Goal: Information Seeking & Learning: Learn about a topic

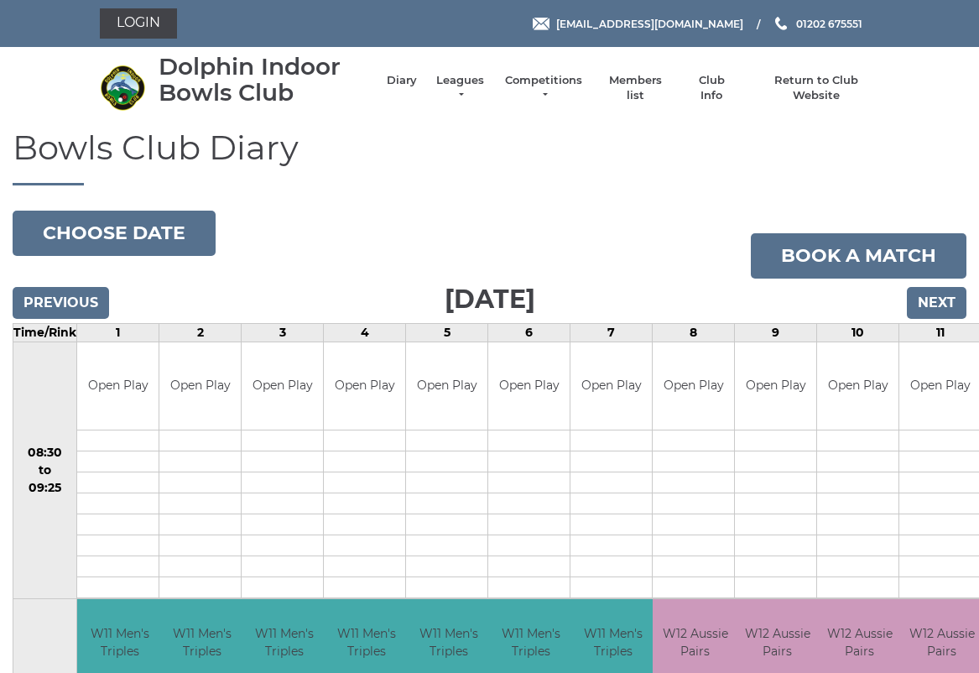
scroll to position [3, 0]
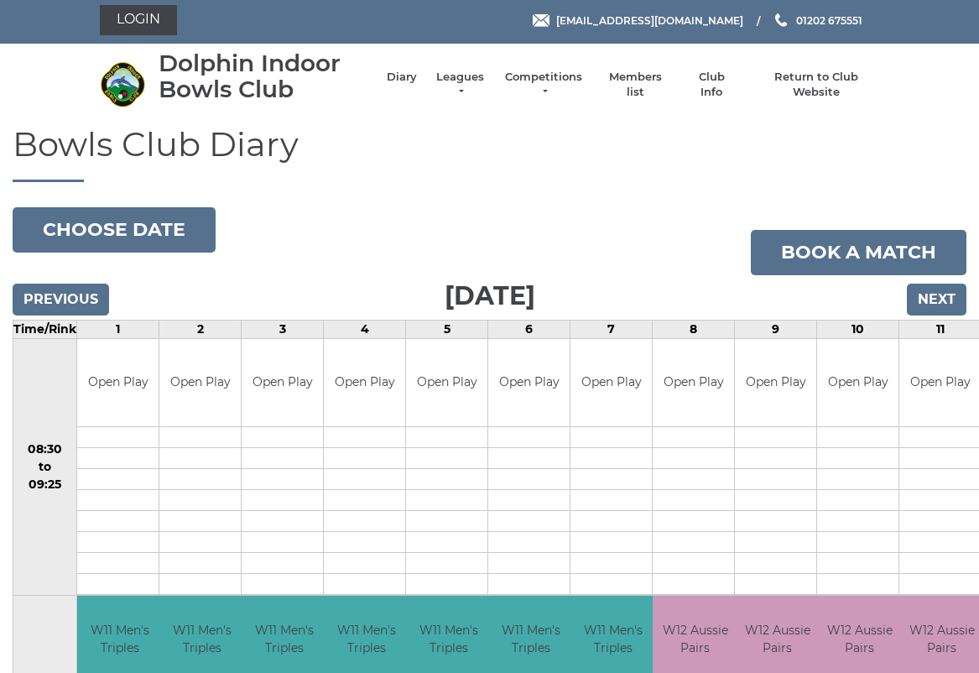
click at [476, 85] on link "Leagues" at bounding box center [460, 85] width 53 height 30
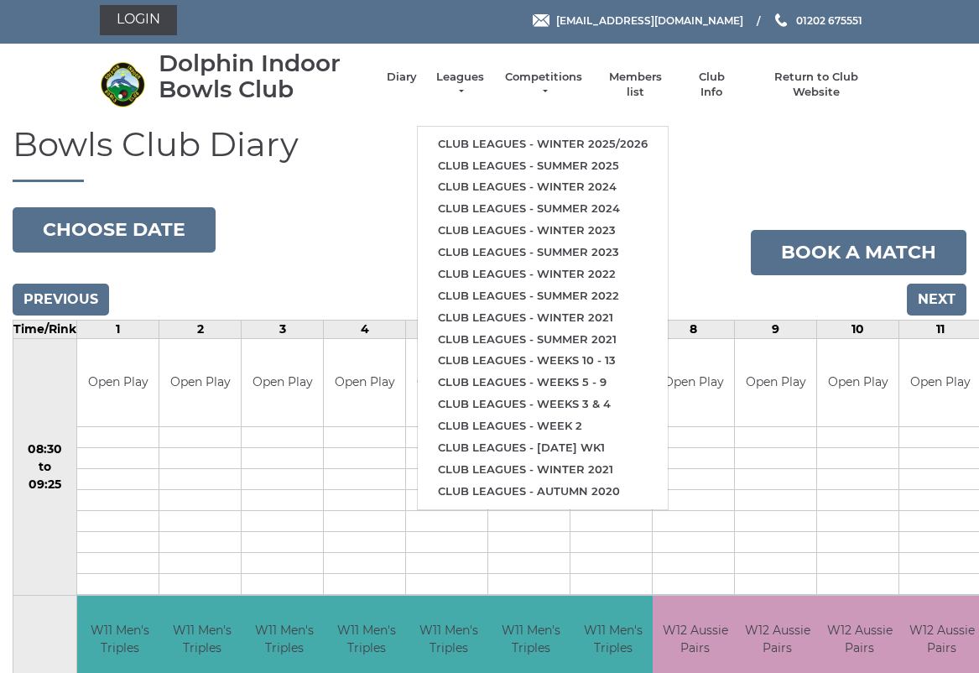
click at [572, 133] on link "Club leagues - Winter 2025/2026" at bounding box center [543, 144] width 250 height 22
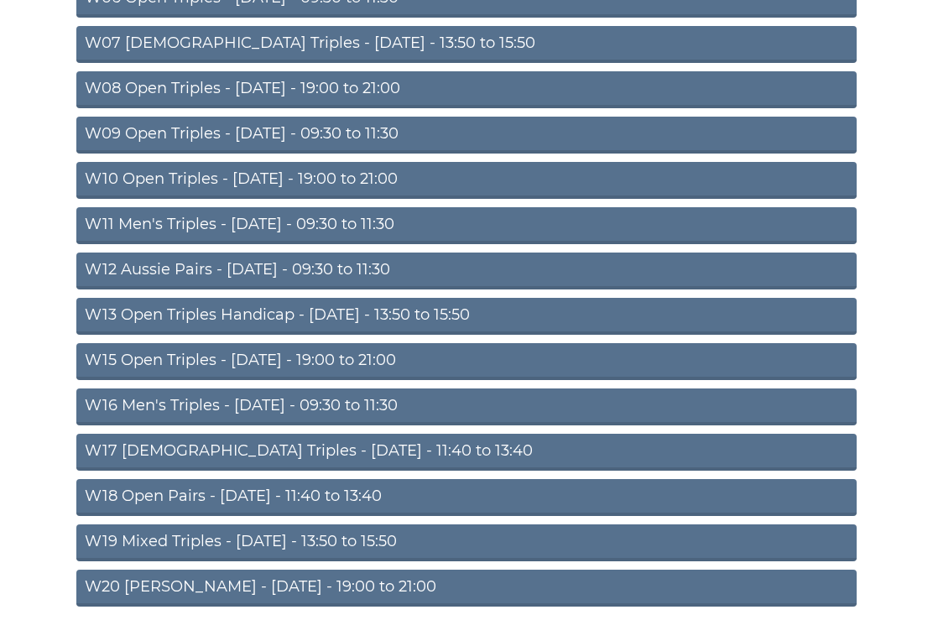
scroll to position [447, 0]
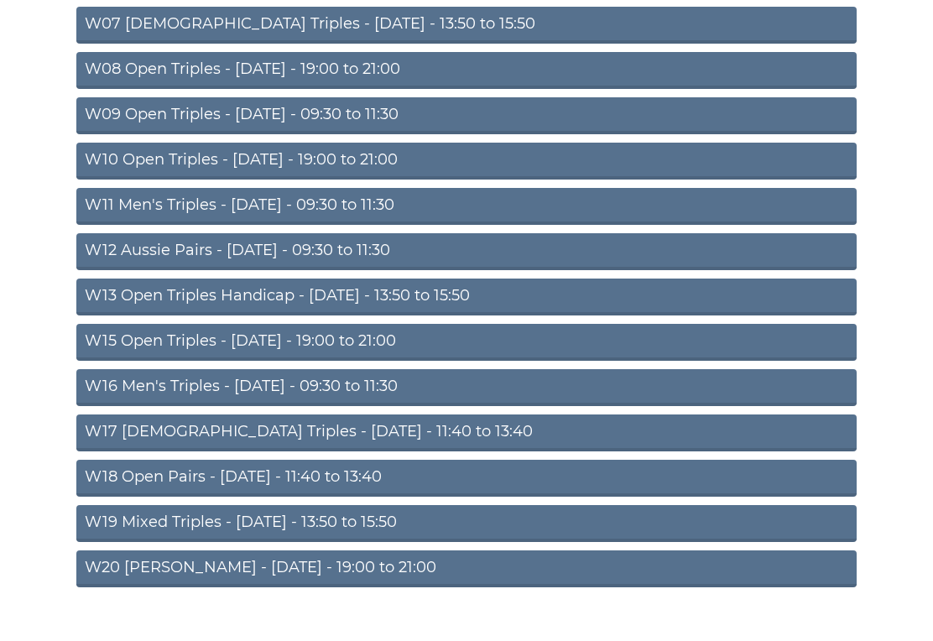
click at [375, 251] on link "W12 Aussie Pairs - [DATE] - 09:30 to 11:30" at bounding box center [466, 251] width 780 height 37
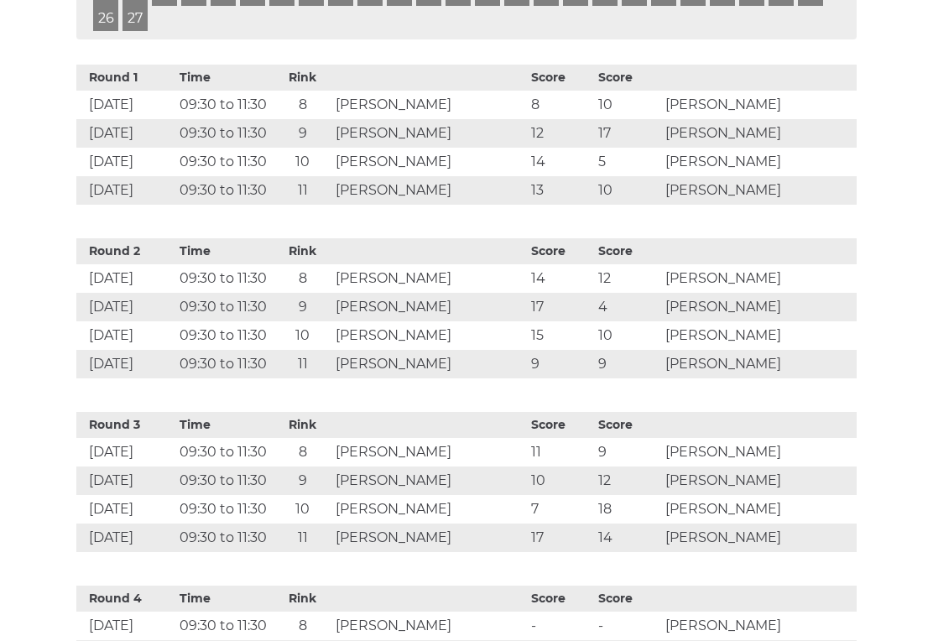
scroll to position [762, 0]
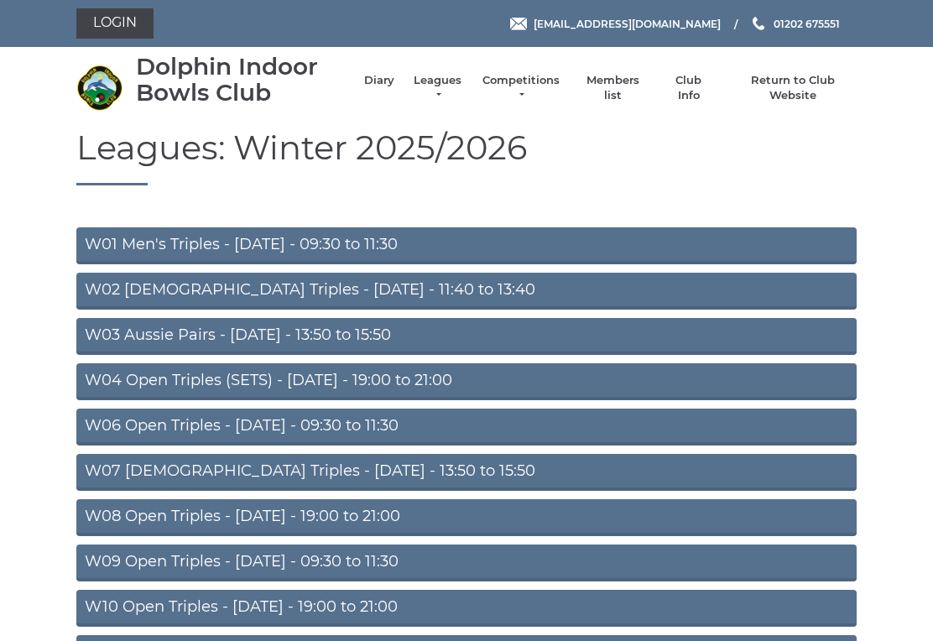
scroll to position [473, 0]
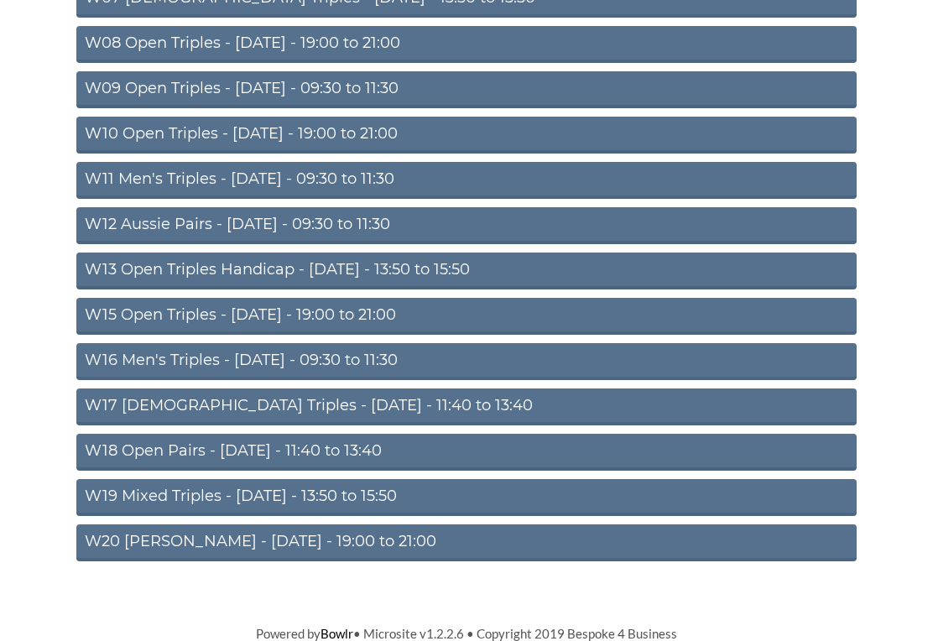
click at [124, 174] on link "W11 Men's Triples - [DATE] - 09:30 to 11:30" at bounding box center [466, 180] width 780 height 37
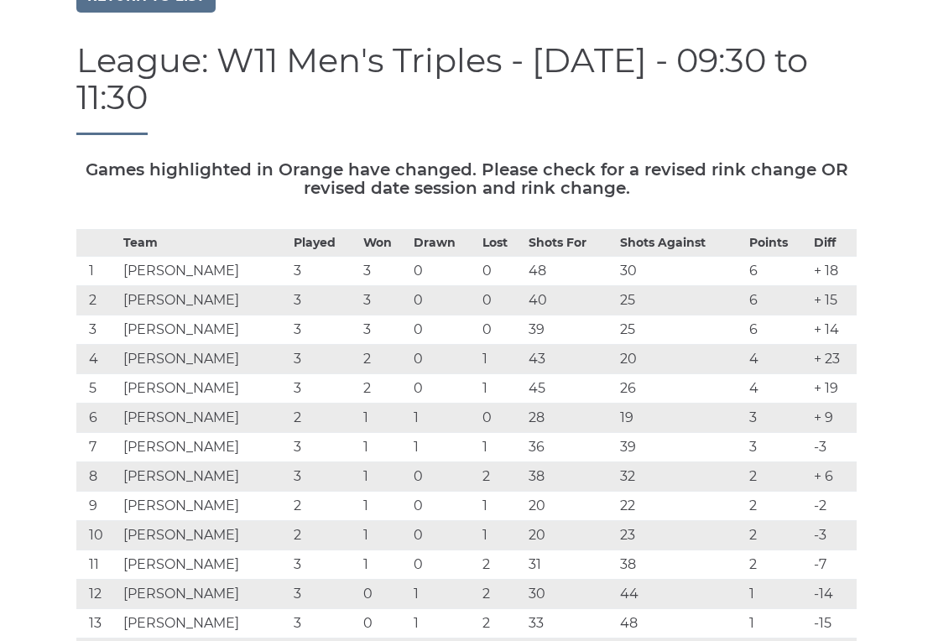
scroll to position [141, 0]
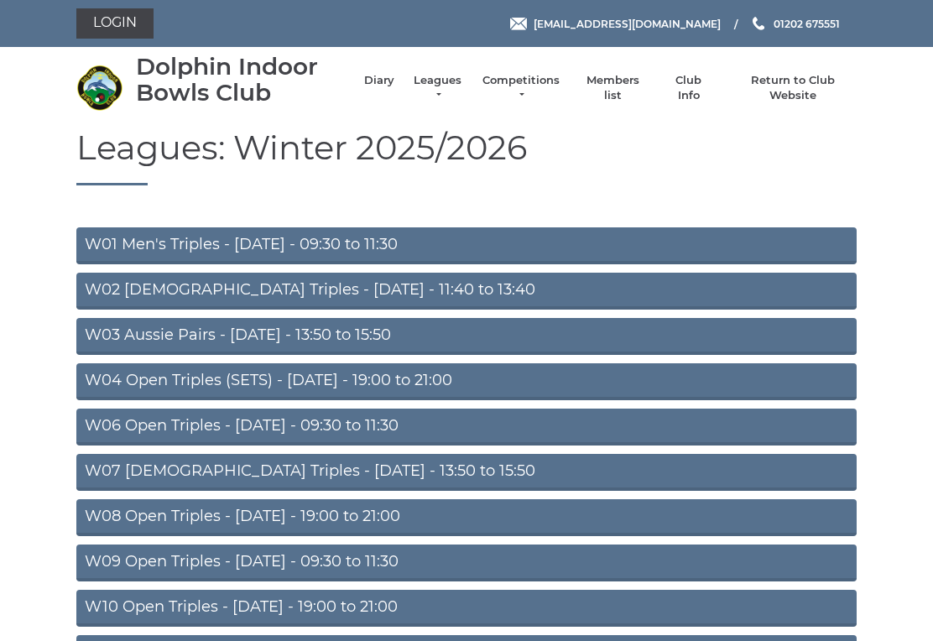
scroll to position [473, 0]
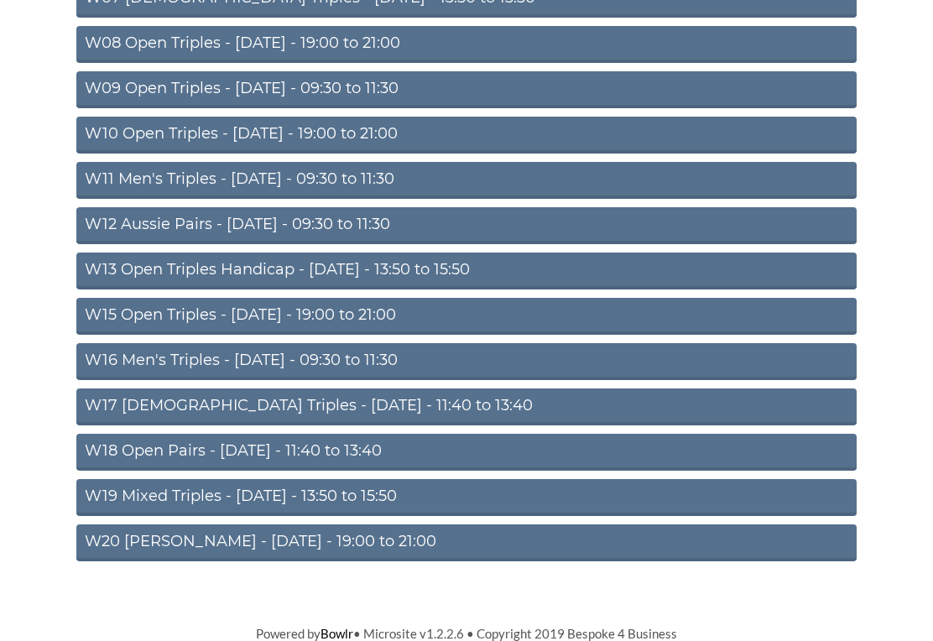
click at [136, 133] on link "W10 Open Triples - Wednesday - 19:00 to 21:00" at bounding box center [466, 135] width 780 height 37
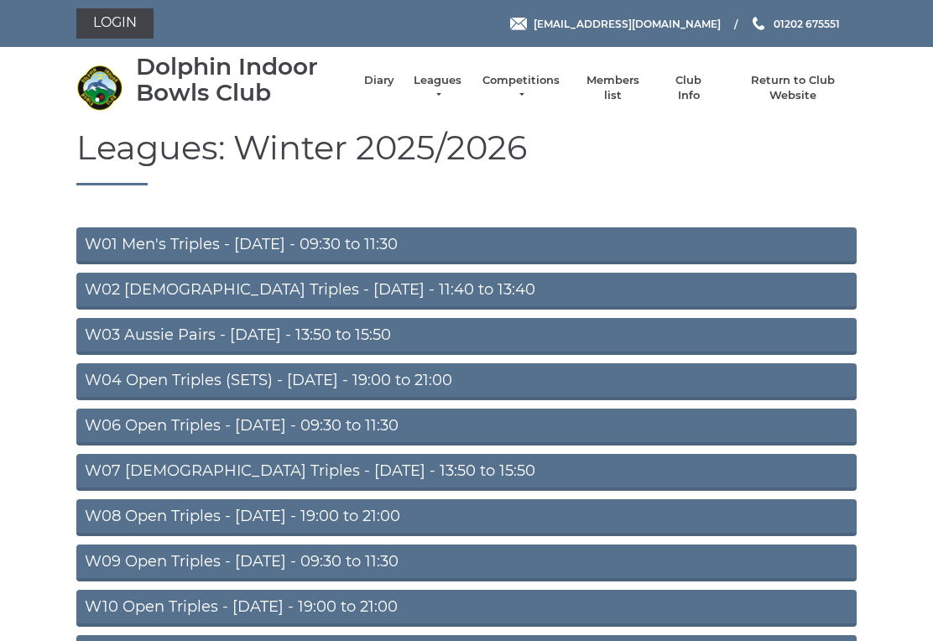
click at [531, 92] on link "Competitions" at bounding box center [521, 88] width 81 height 30
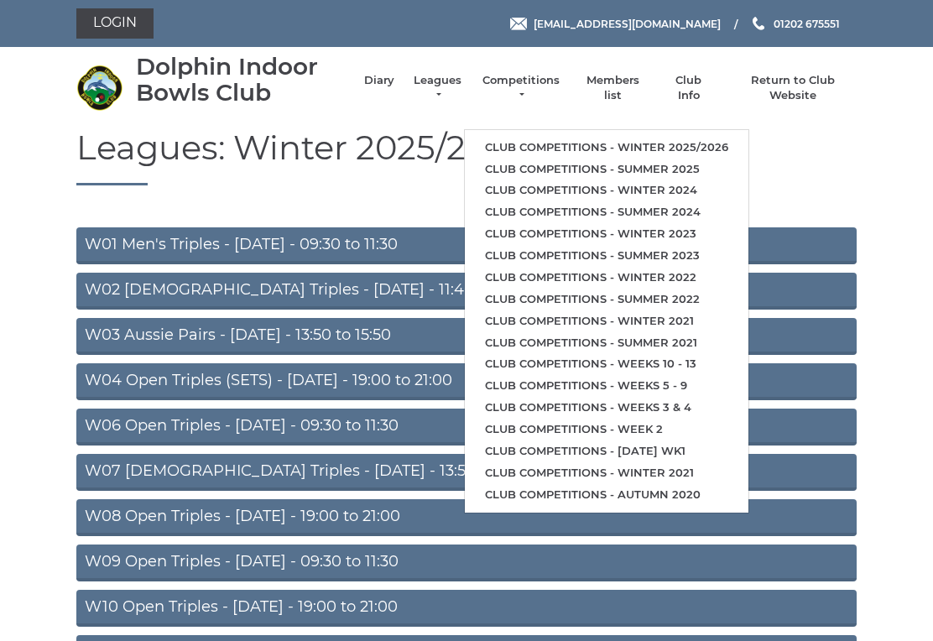
click at [638, 144] on link "Club competitions - Winter 2025/2026" at bounding box center [606, 148] width 283 height 22
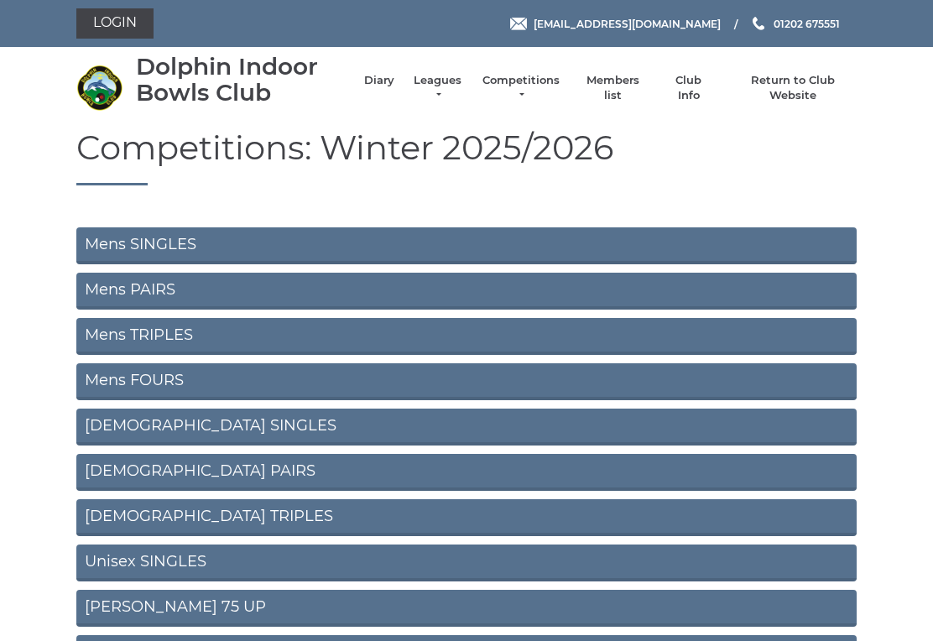
click at [116, 246] on link "Mens SINGLES" at bounding box center [466, 245] width 780 height 37
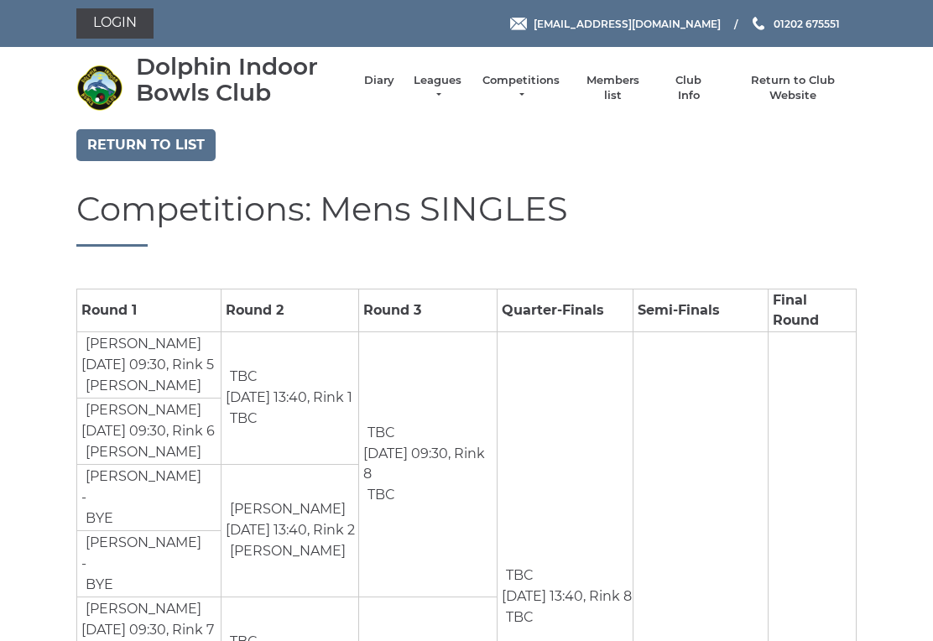
click at [132, 145] on link "Return to list" at bounding box center [145, 145] width 139 height 32
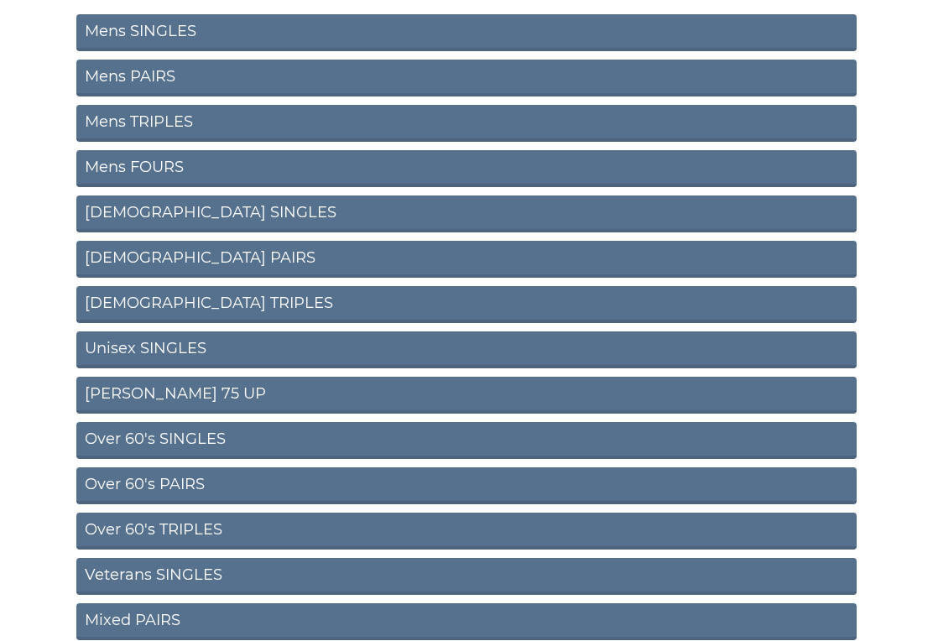
scroll to position [214, 0]
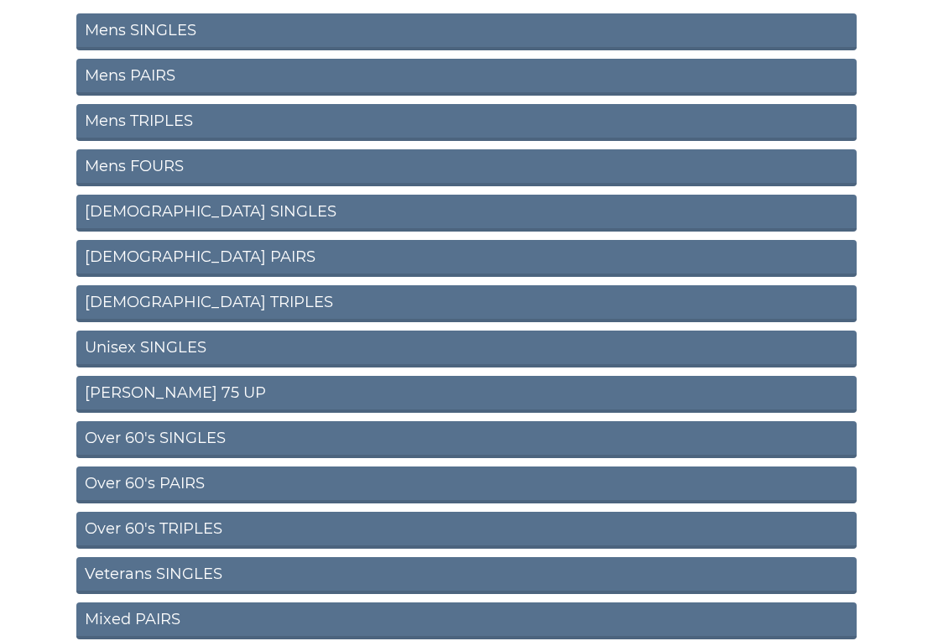
click at [118, 84] on link "Mens PAIRS" at bounding box center [466, 77] width 780 height 37
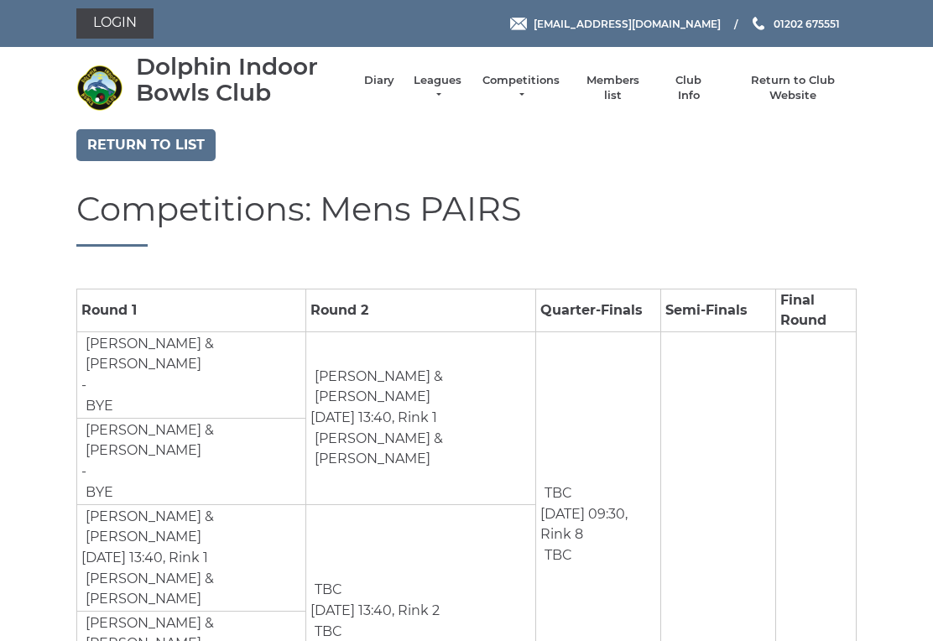
click at [130, 136] on link "Return to list" at bounding box center [145, 145] width 139 height 32
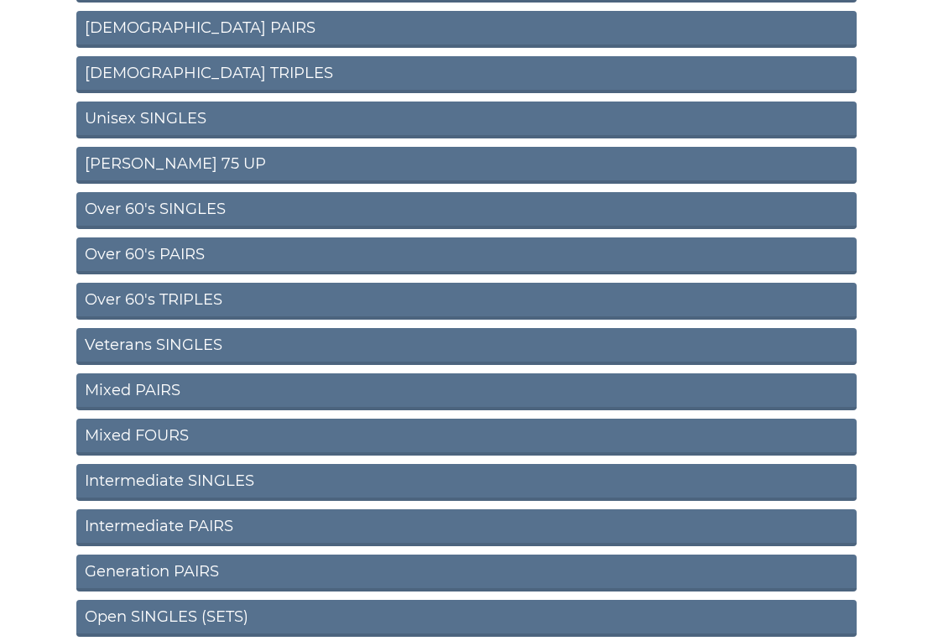
scroll to position [447, 0]
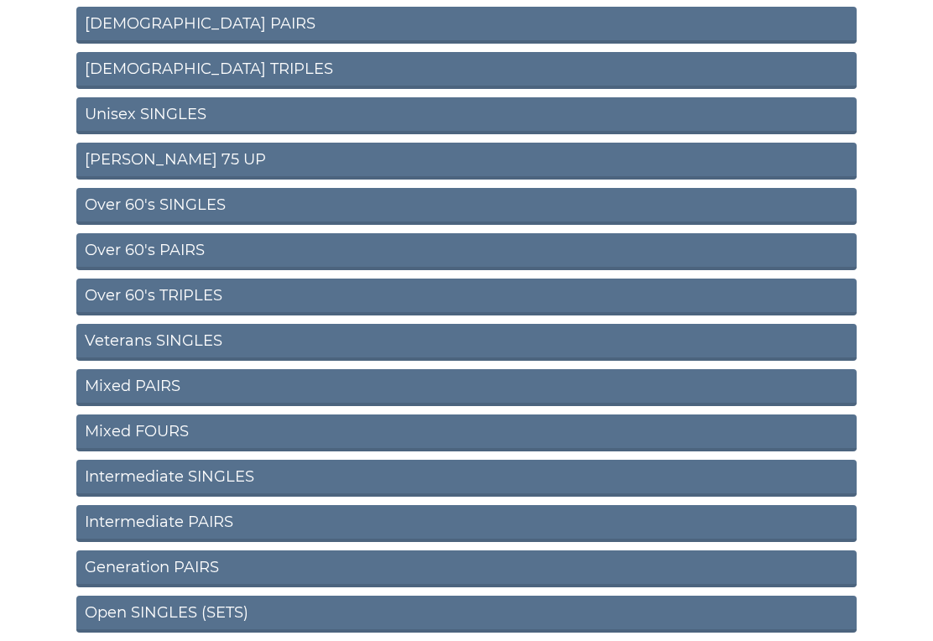
click at [123, 249] on link "Over 60's PAIRS" at bounding box center [466, 251] width 780 height 37
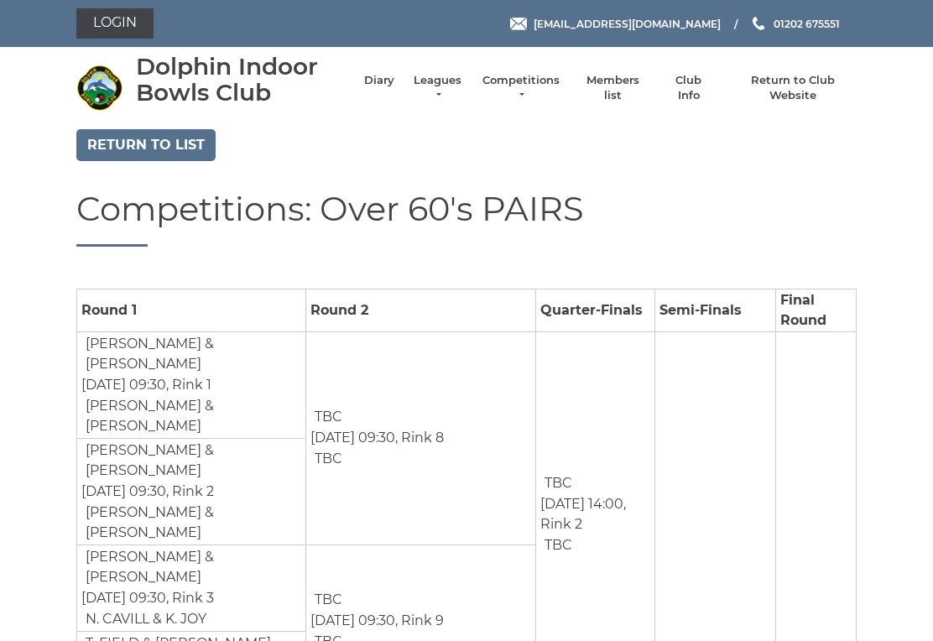
click at [125, 138] on link "Return to list" at bounding box center [145, 145] width 139 height 32
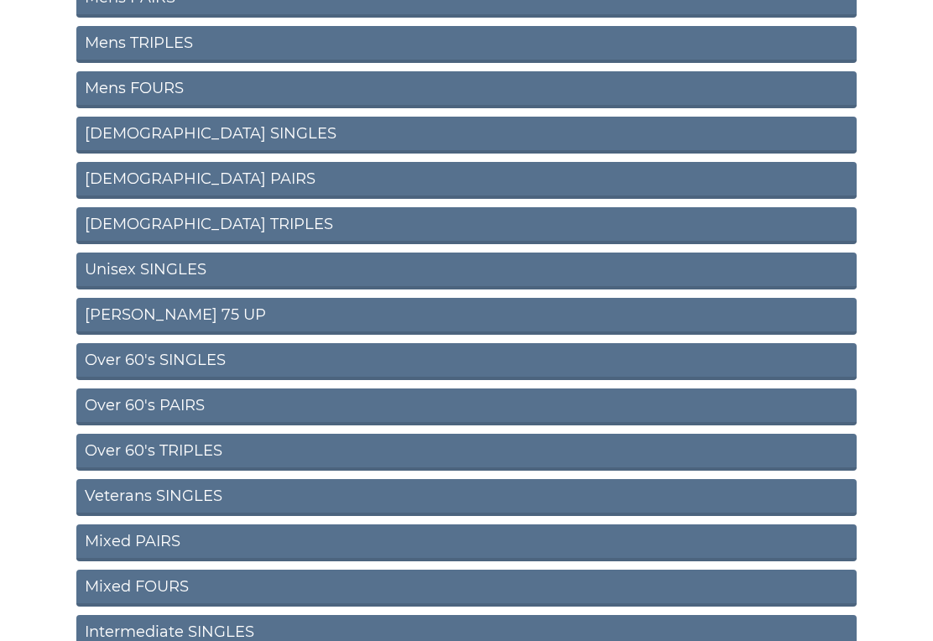
scroll to position [297, 0]
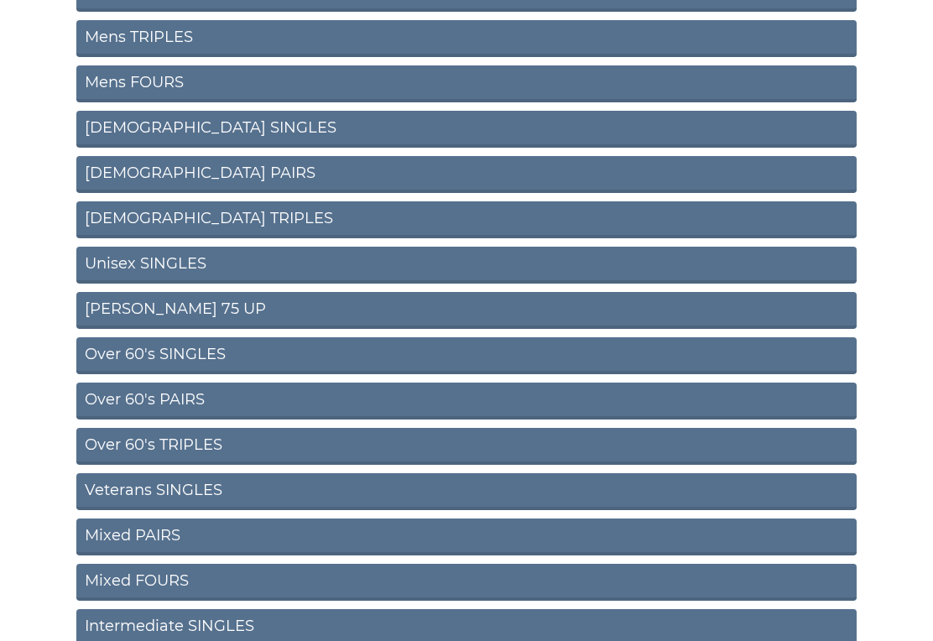
click at [121, 308] on link "[PERSON_NAME] 75 UP" at bounding box center [466, 311] width 780 height 37
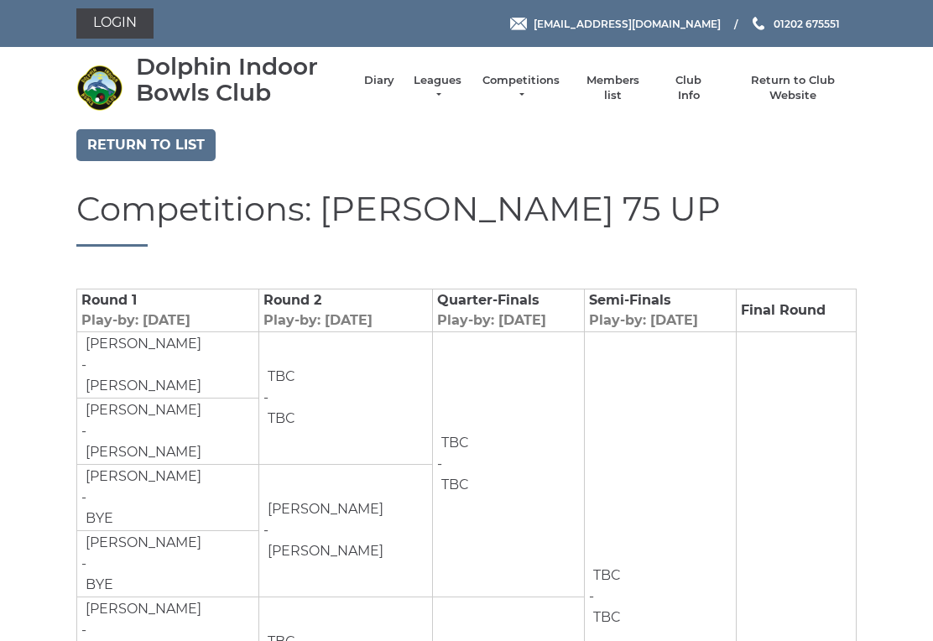
click at [135, 140] on link "Return to list" at bounding box center [145, 145] width 139 height 32
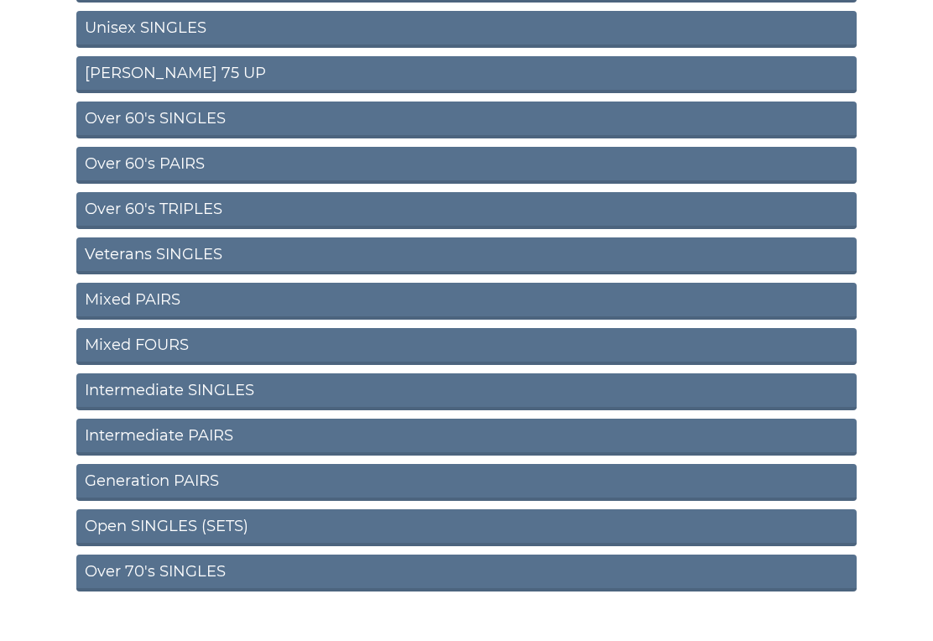
scroll to position [538, 0]
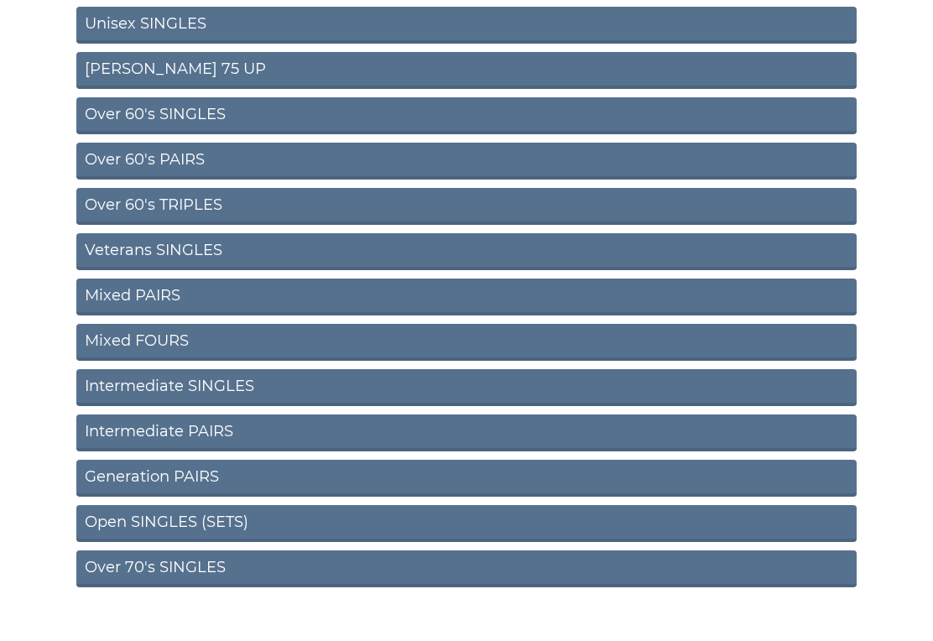
click at [128, 568] on link "Over 70's SINGLES" at bounding box center [466, 568] width 780 height 37
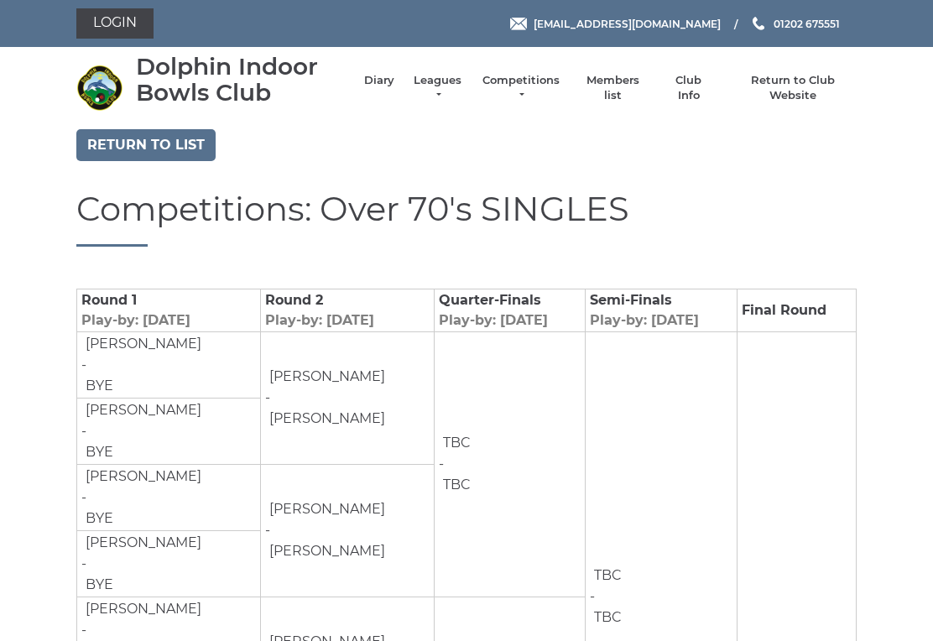
click at [129, 142] on link "Return to list" at bounding box center [145, 145] width 139 height 32
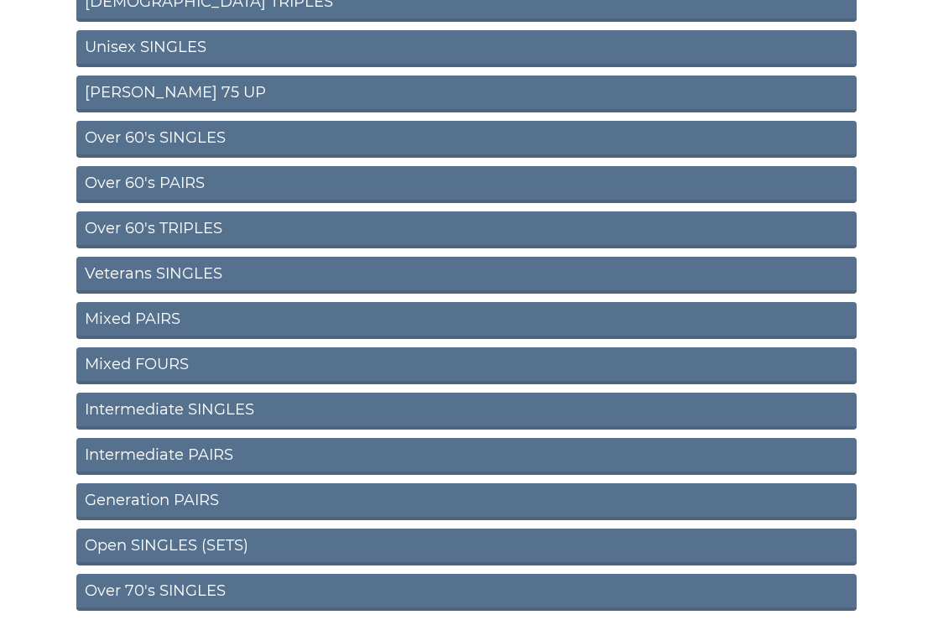
scroll to position [515, 0]
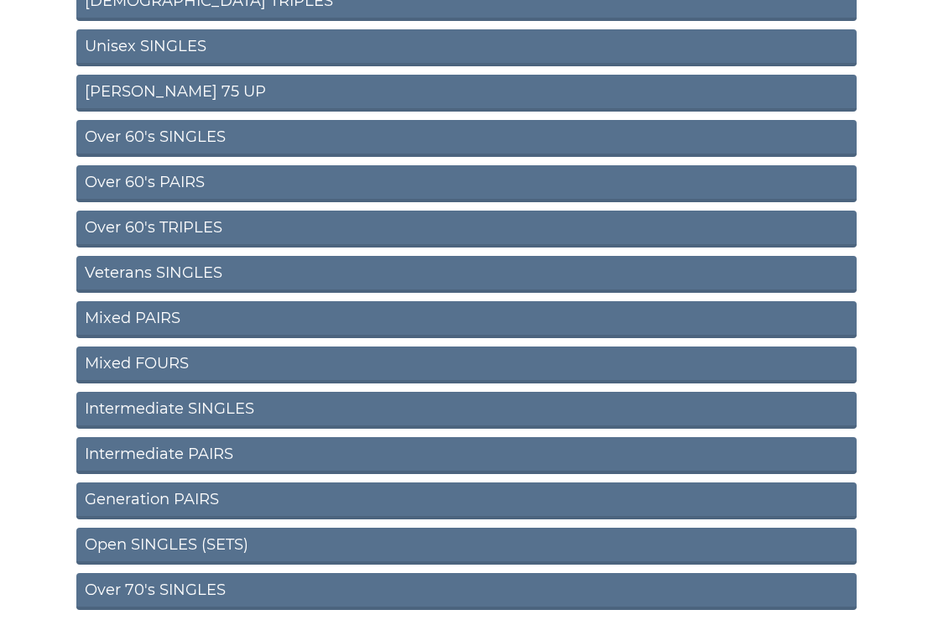
click at [112, 270] on link "Veterans SINGLES" at bounding box center [466, 274] width 780 height 37
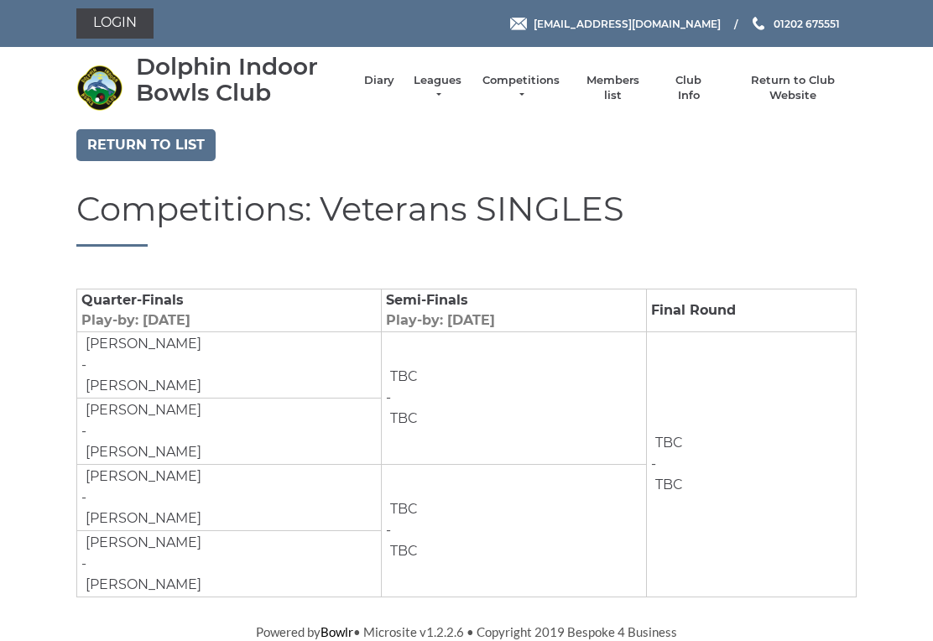
click at [135, 140] on link "Return to list" at bounding box center [145, 145] width 139 height 32
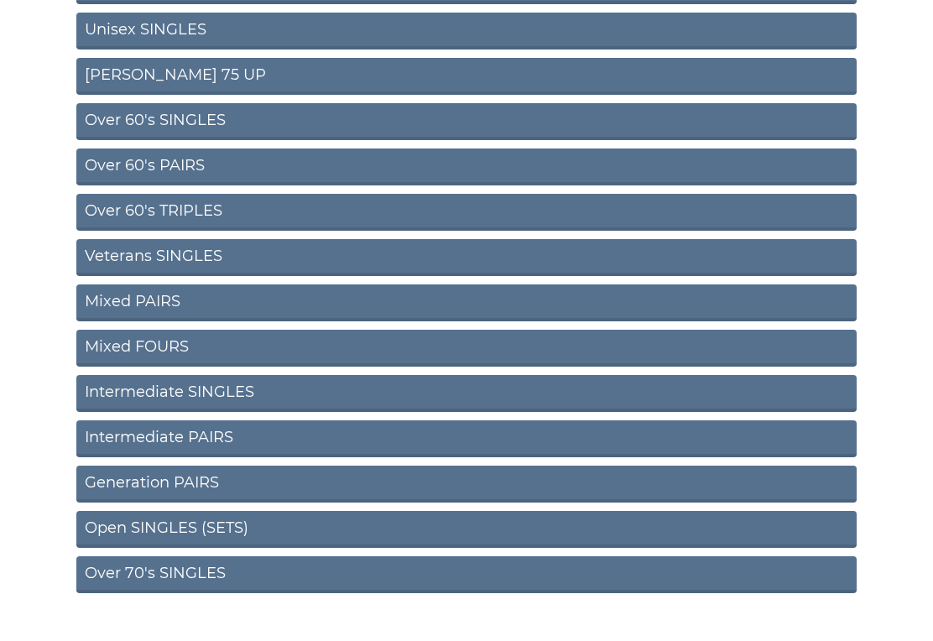
scroll to position [538, 0]
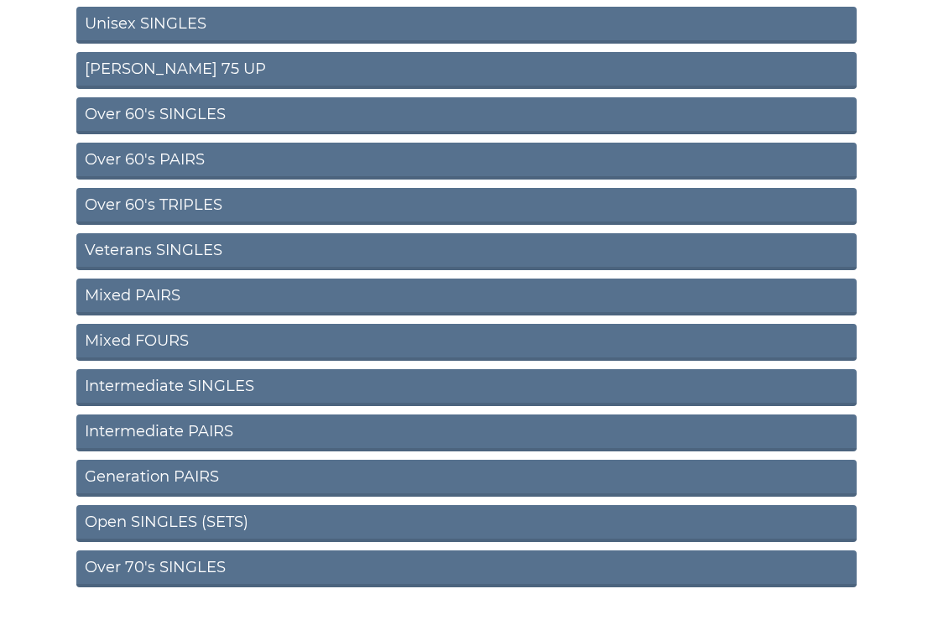
click at [143, 508] on link "Open SINGLES (SETS)" at bounding box center [466, 523] width 780 height 37
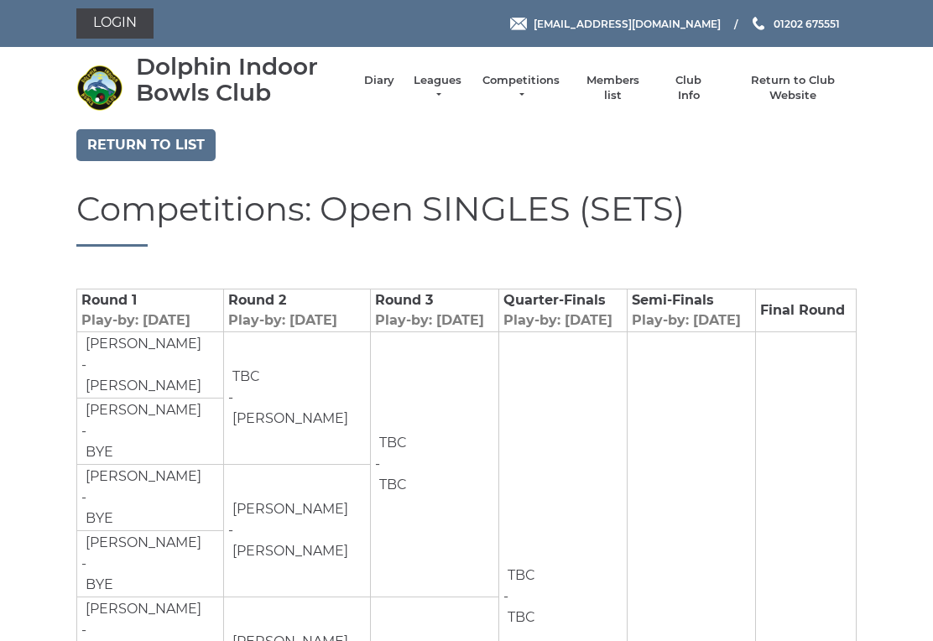
click at [121, 153] on link "Return to list" at bounding box center [145, 145] width 139 height 32
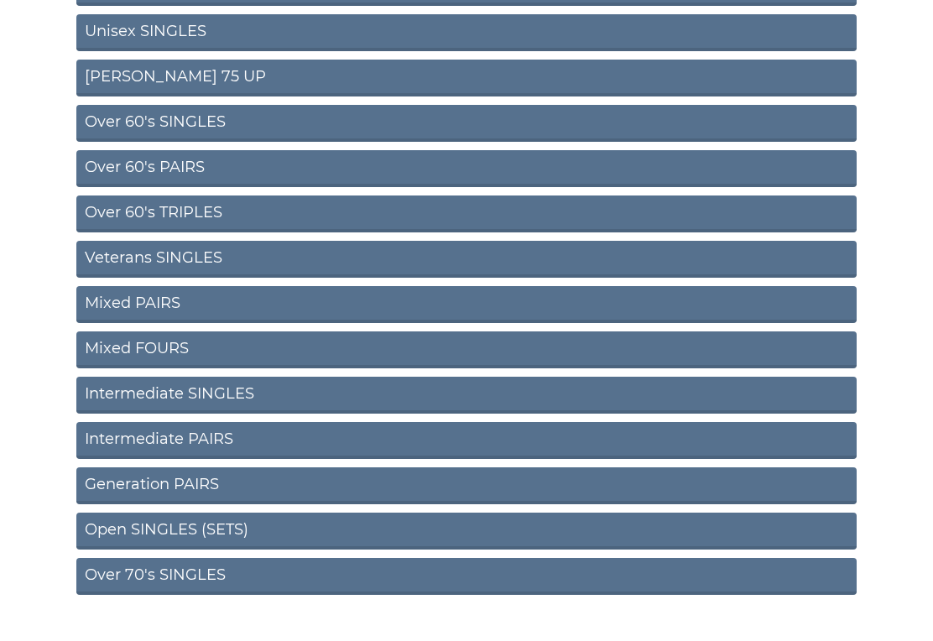
scroll to position [530, 0]
click at [125, 393] on link "Intermediate SINGLES" at bounding box center [466, 395] width 780 height 37
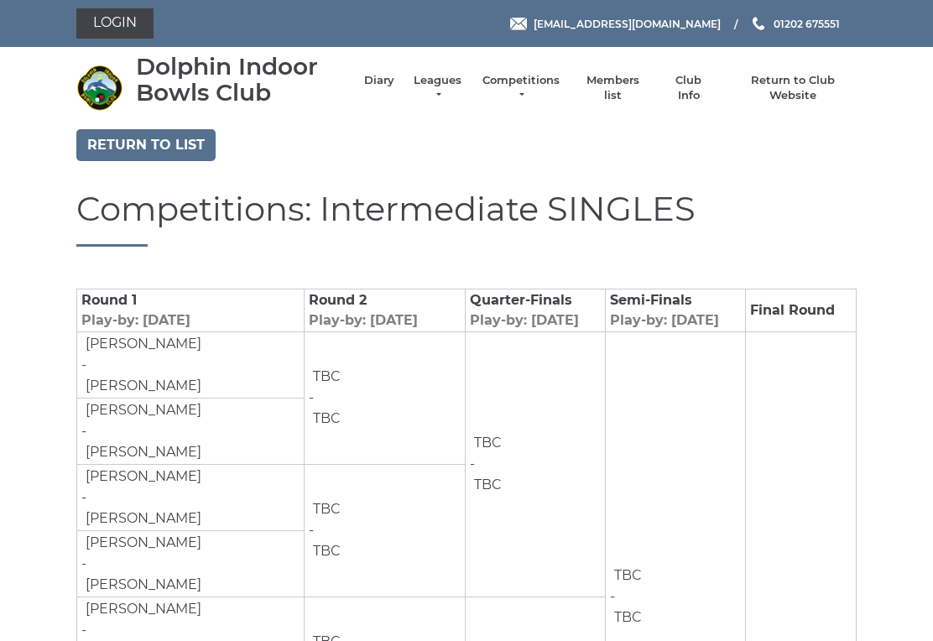
click at [114, 142] on link "Return to list" at bounding box center [145, 145] width 139 height 32
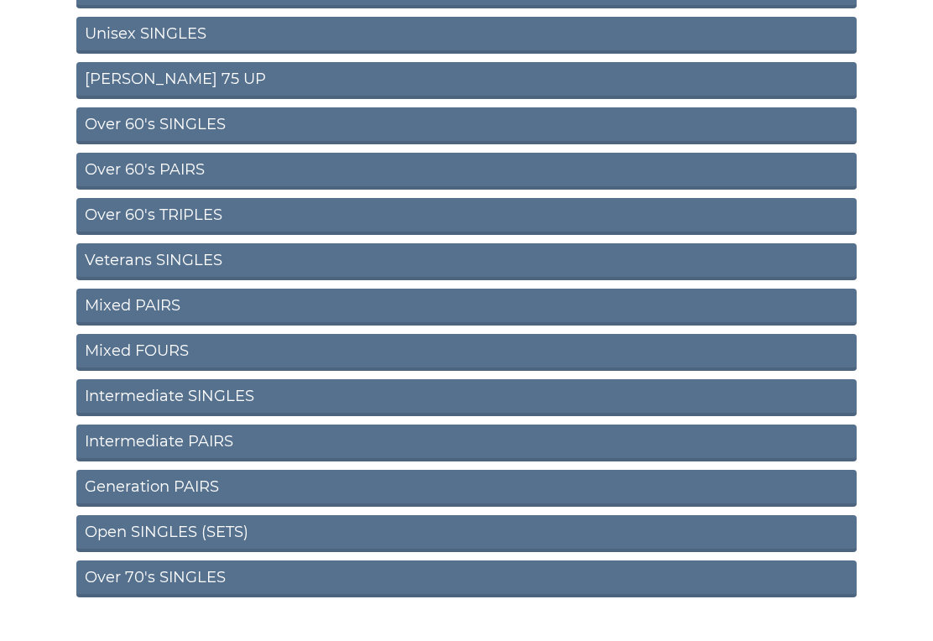
scroll to position [528, 0]
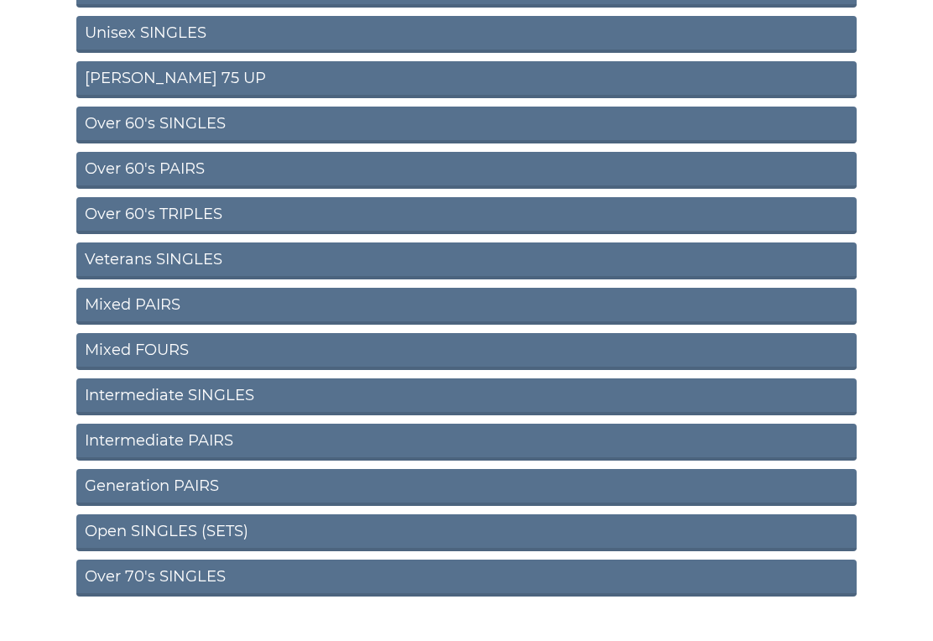
click at [114, 303] on link "Mixed PAIRS" at bounding box center [466, 307] width 780 height 37
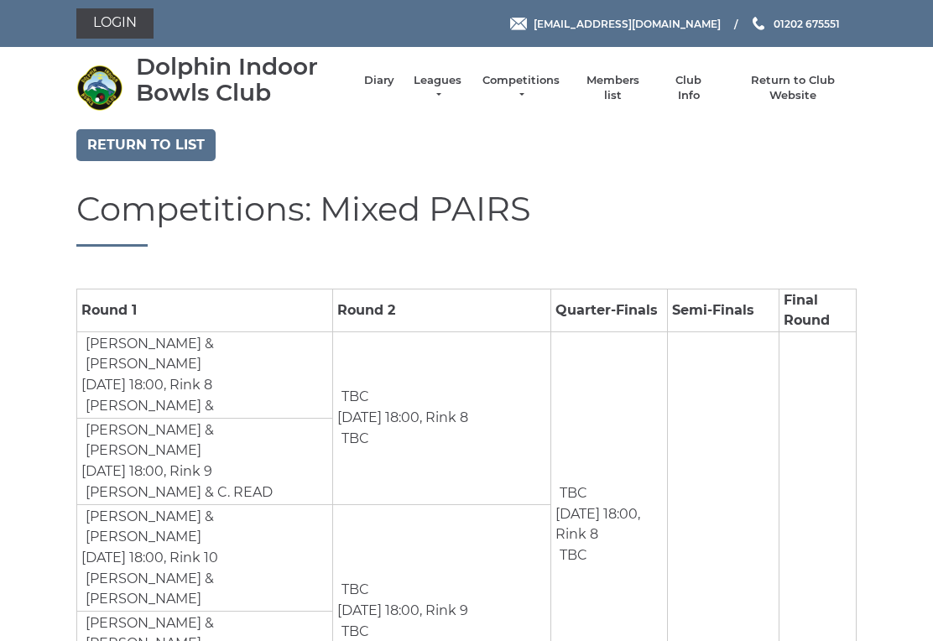
click at [138, 139] on link "Return to list" at bounding box center [145, 145] width 139 height 32
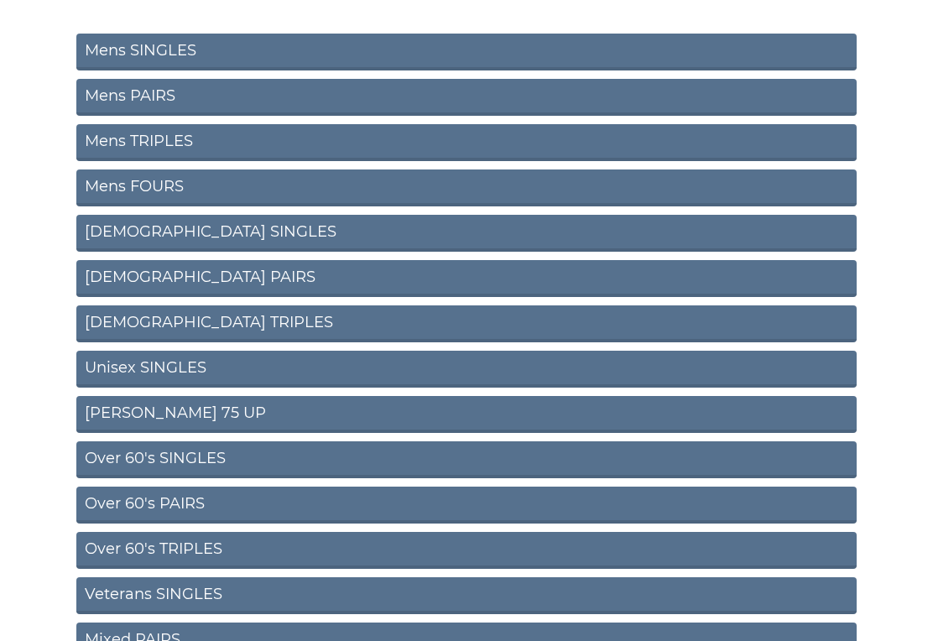
scroll to position [194, 0]
click at [139, 366] on link "Unisex SINGLES" at bounding box center [466, 369] width 780 height 37
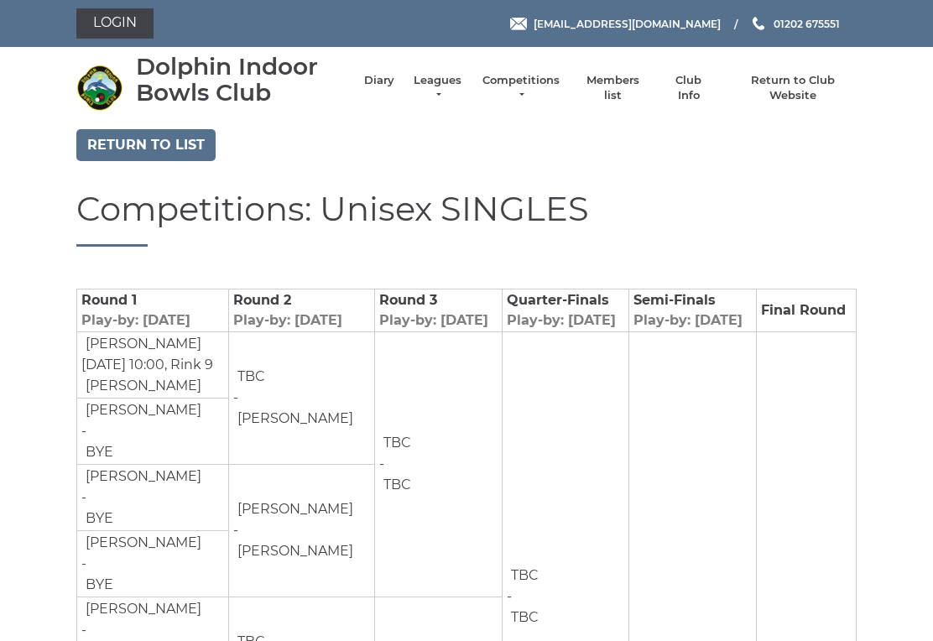
click at [135, 142] on link "Return to list" at bounding box center [145, 145] width 139 height 32
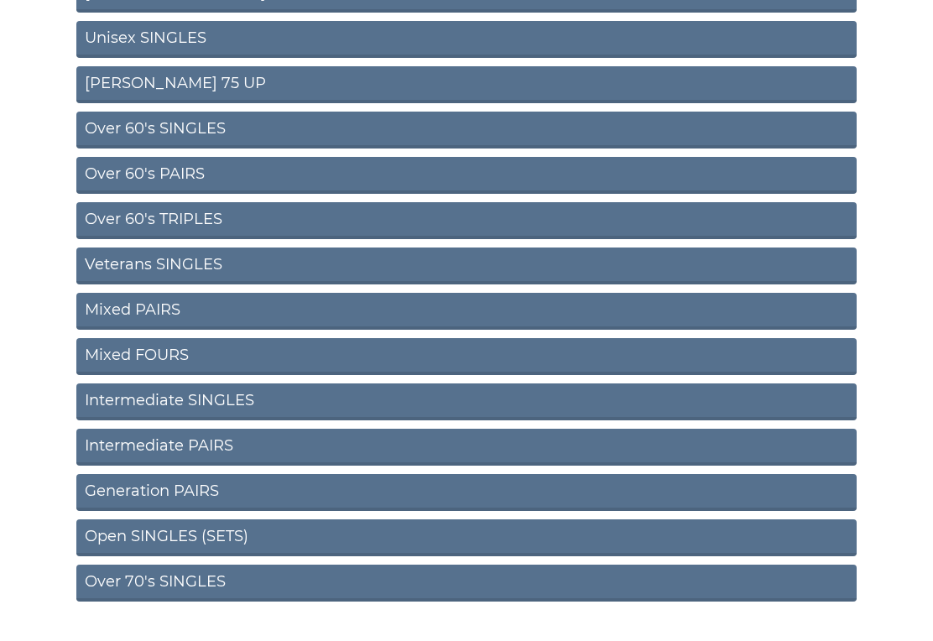
scroll to position [538, 0]
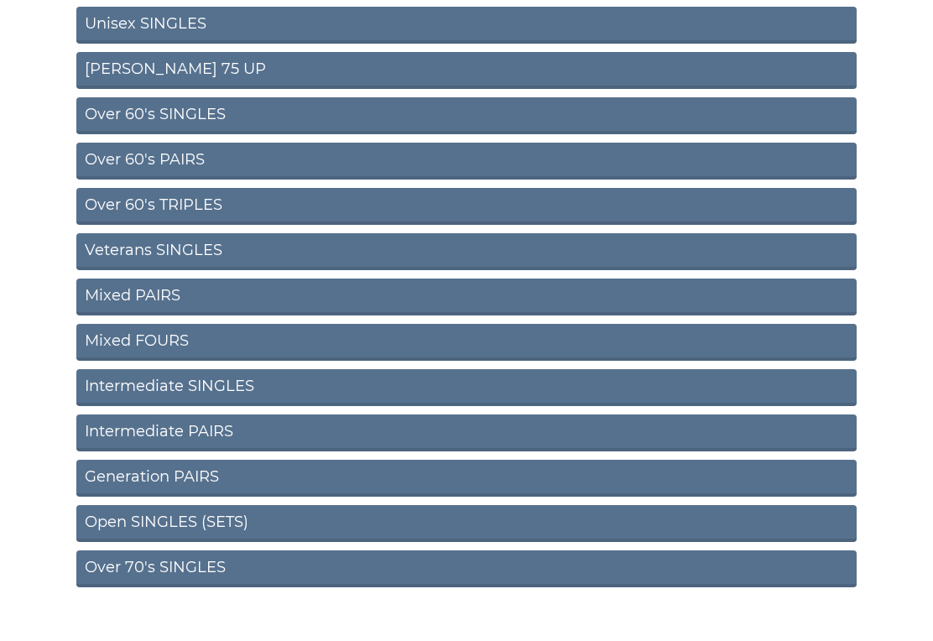
click at [124, 343] on link "Mixed FOURS" at bounding box center [466, 342] width 780 height 37
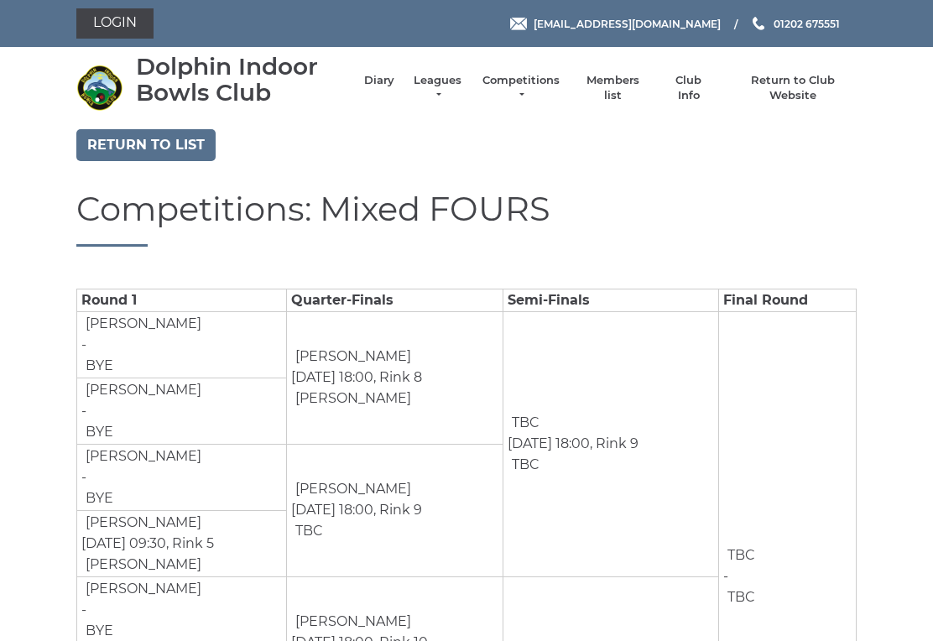
click at [133, 137] on link "Return to list" at bounding box center [145, 145] width 139 height 32
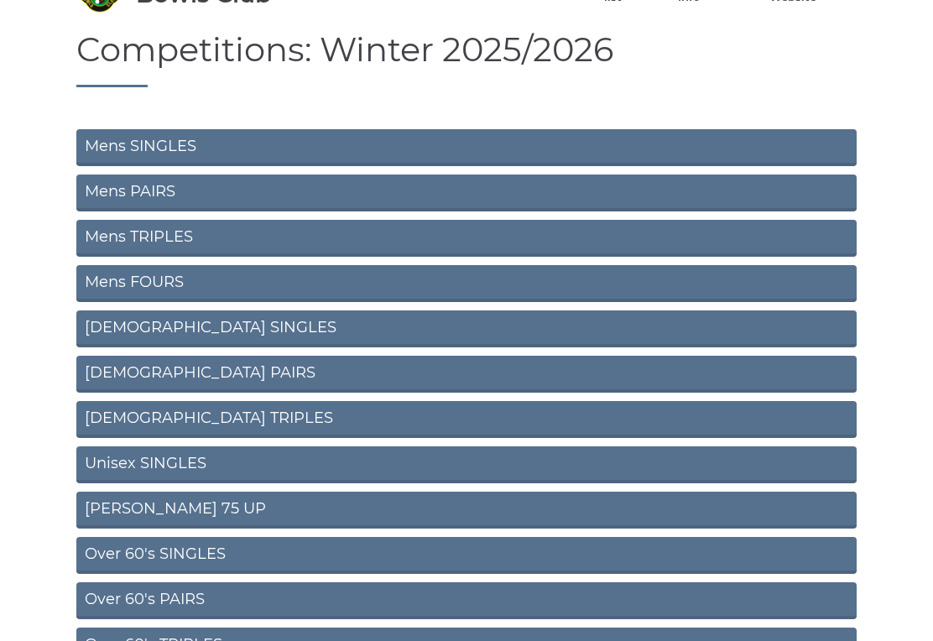
scroll to position [121, 0]
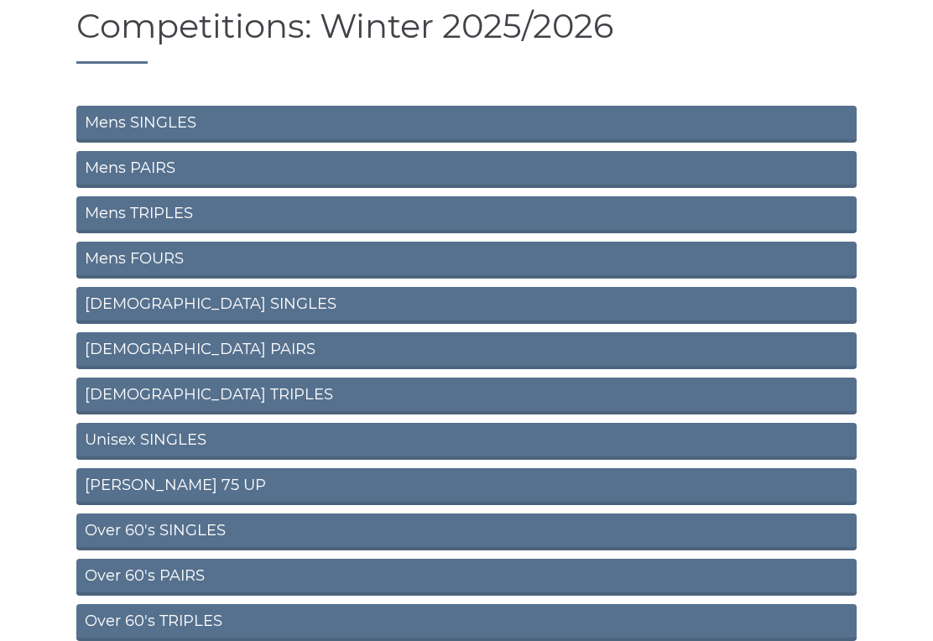
click at [125, 301] on link "Ladies SINGLES" at bounding box center [466, 306] width 780 height 37
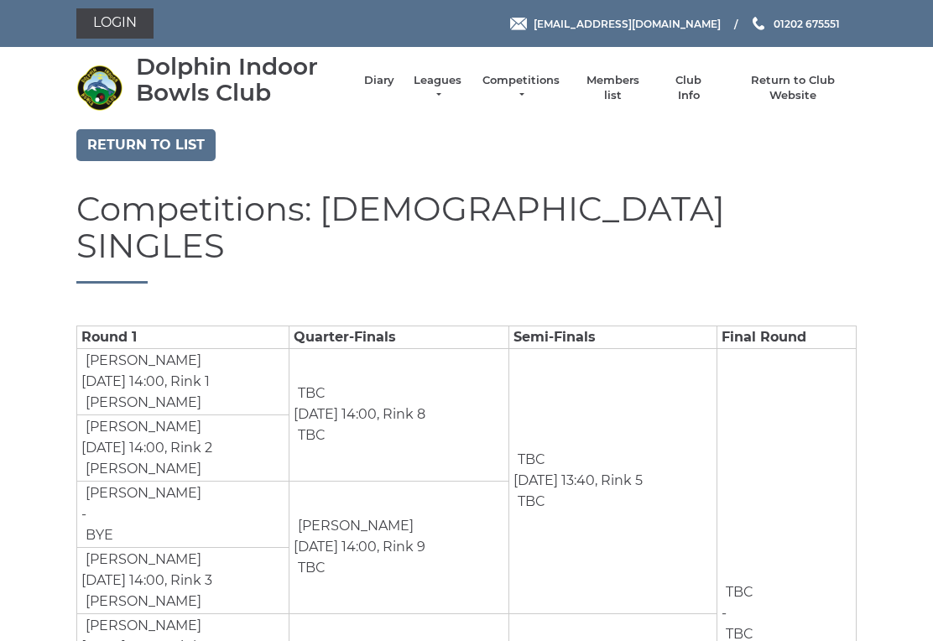
click at [118, 136] on link "Return to list" at bounding box center [145, 145] width 139 height 32
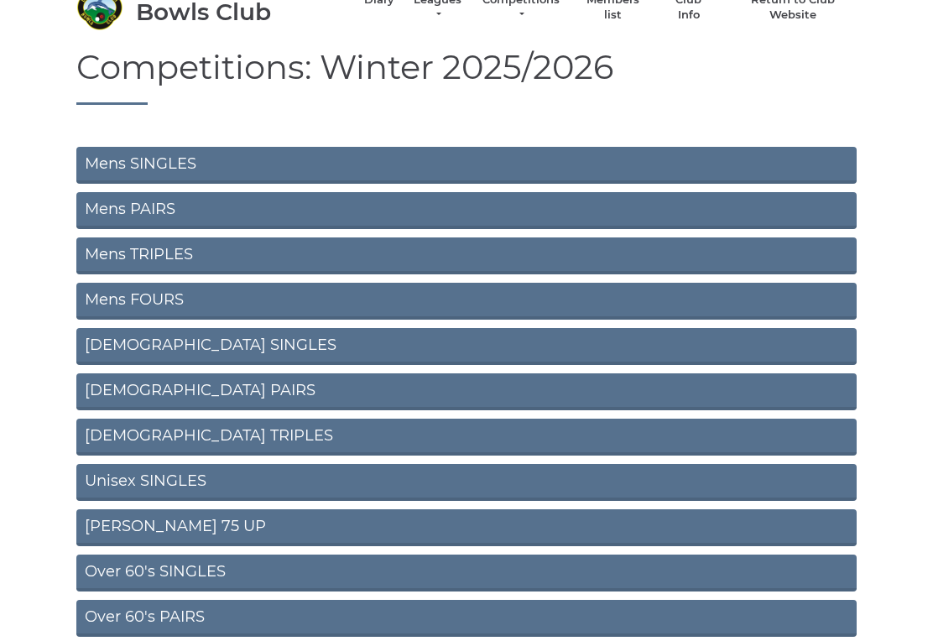
scroll to position [80, 0]
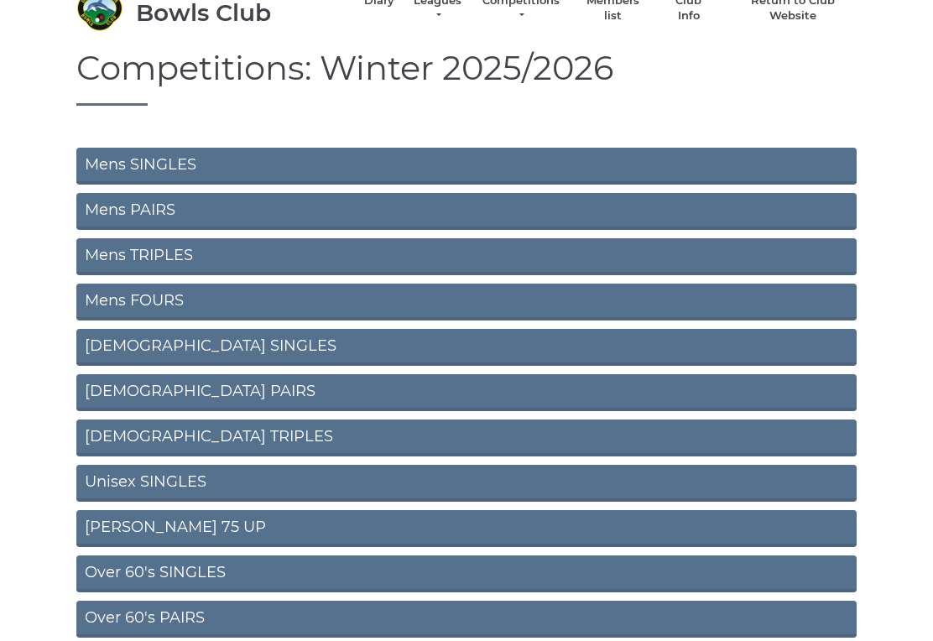
click at [129, 383] on link "Ladies PAIRS" at bounding box center [466, 392] width 780 height 37
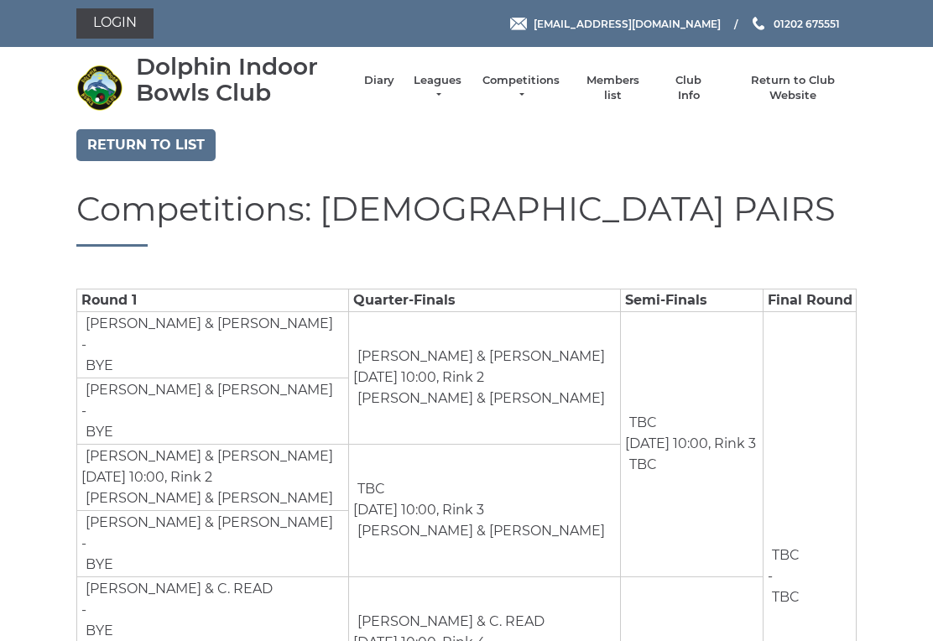
click at [122, 143] on link "Return to list" at bounding box center [145, 145] width 139 height 32
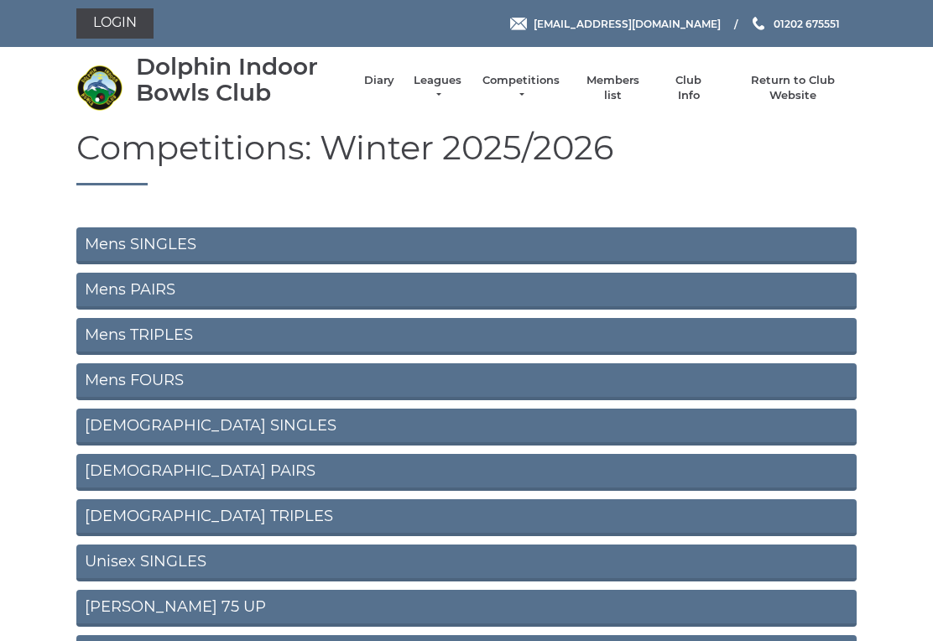
click at [127, 511] on link "Ladies TRIPLES" at bounding box center [466, 517] width 780 height 37
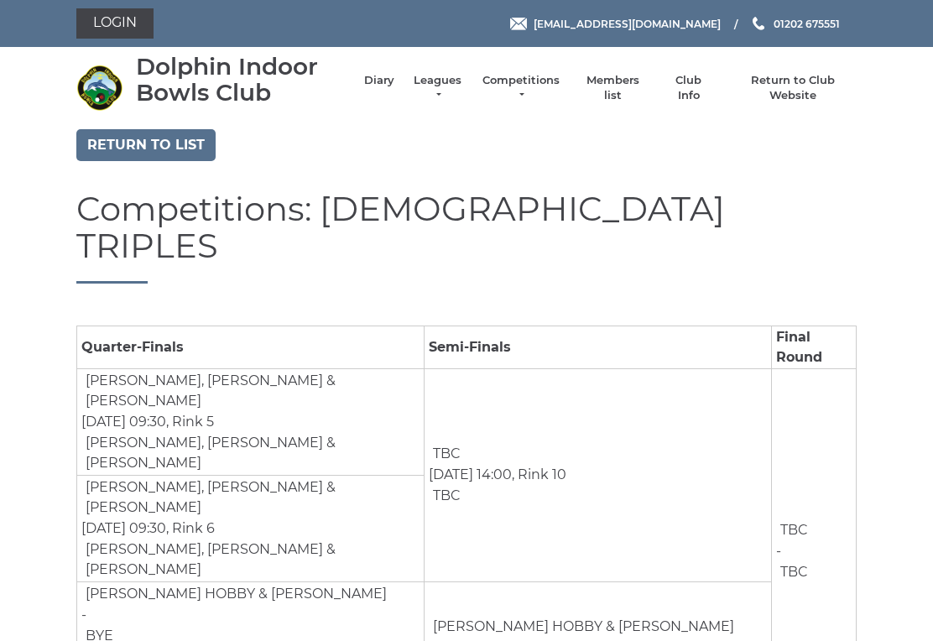
click at [127, 140] on link "Return to list" at bounding box center [145, 145] width 139 height 32
